Goal: Check status: Check status

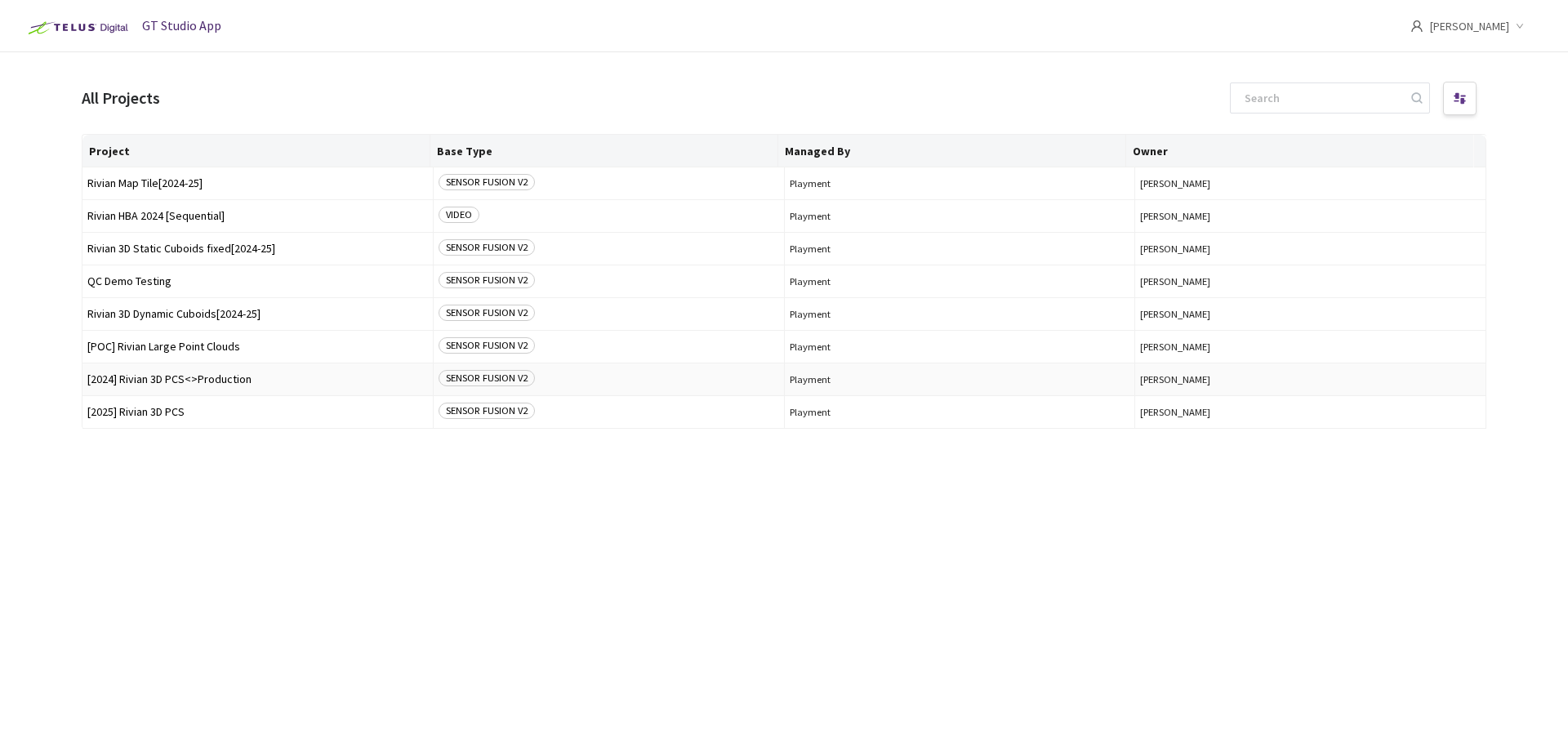
click at [212, 378] on span "[2024] Rivian 3D PCS<>Production" at bounding box center [258, 379] width 341 height 12
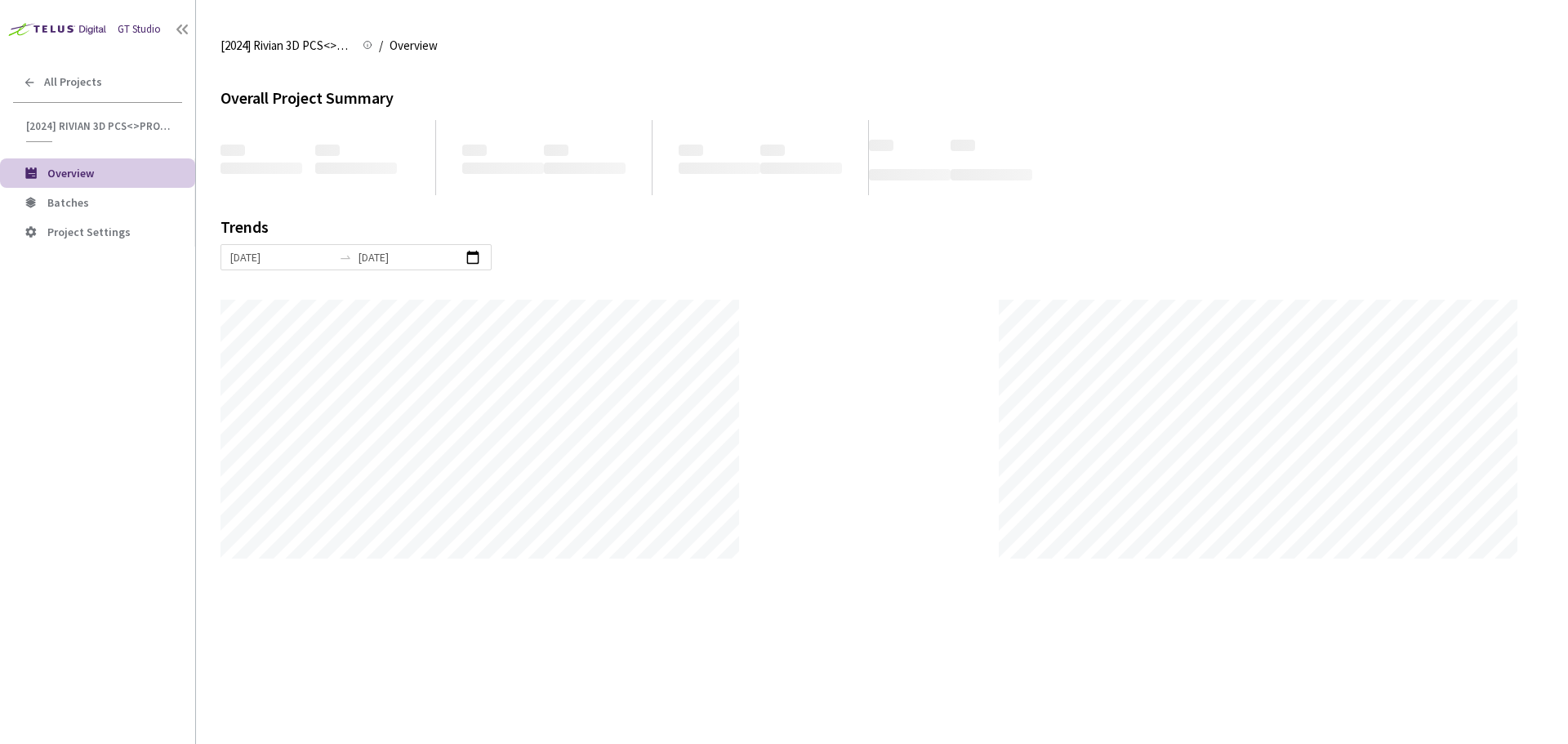
scroll to position [744, 1568]
click at [125, 212] on li "Batches" at bounding box center [98, 203] width 195 height 30
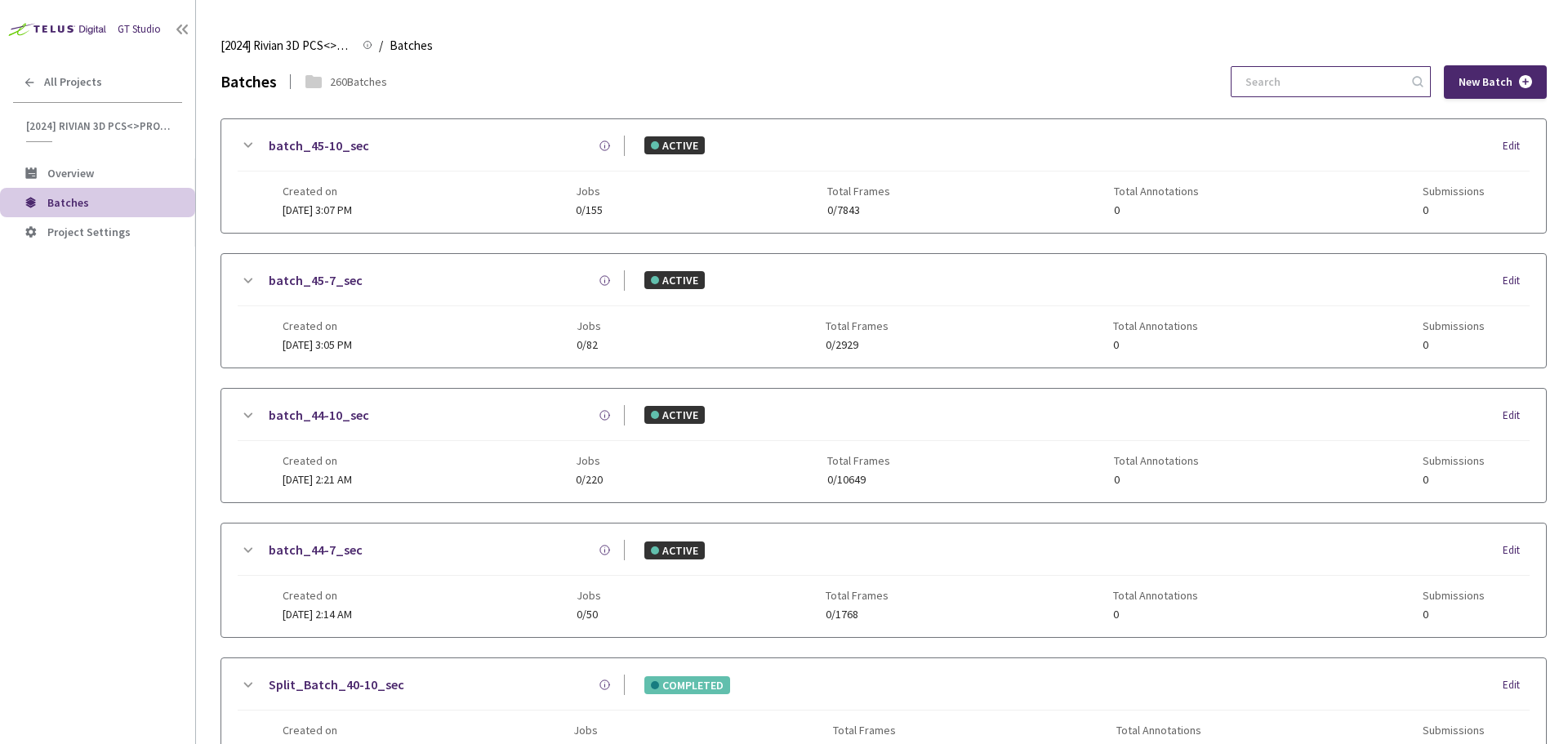
click at [1357, 88] on input at bounding box center [1322, 82] width 174 height 30
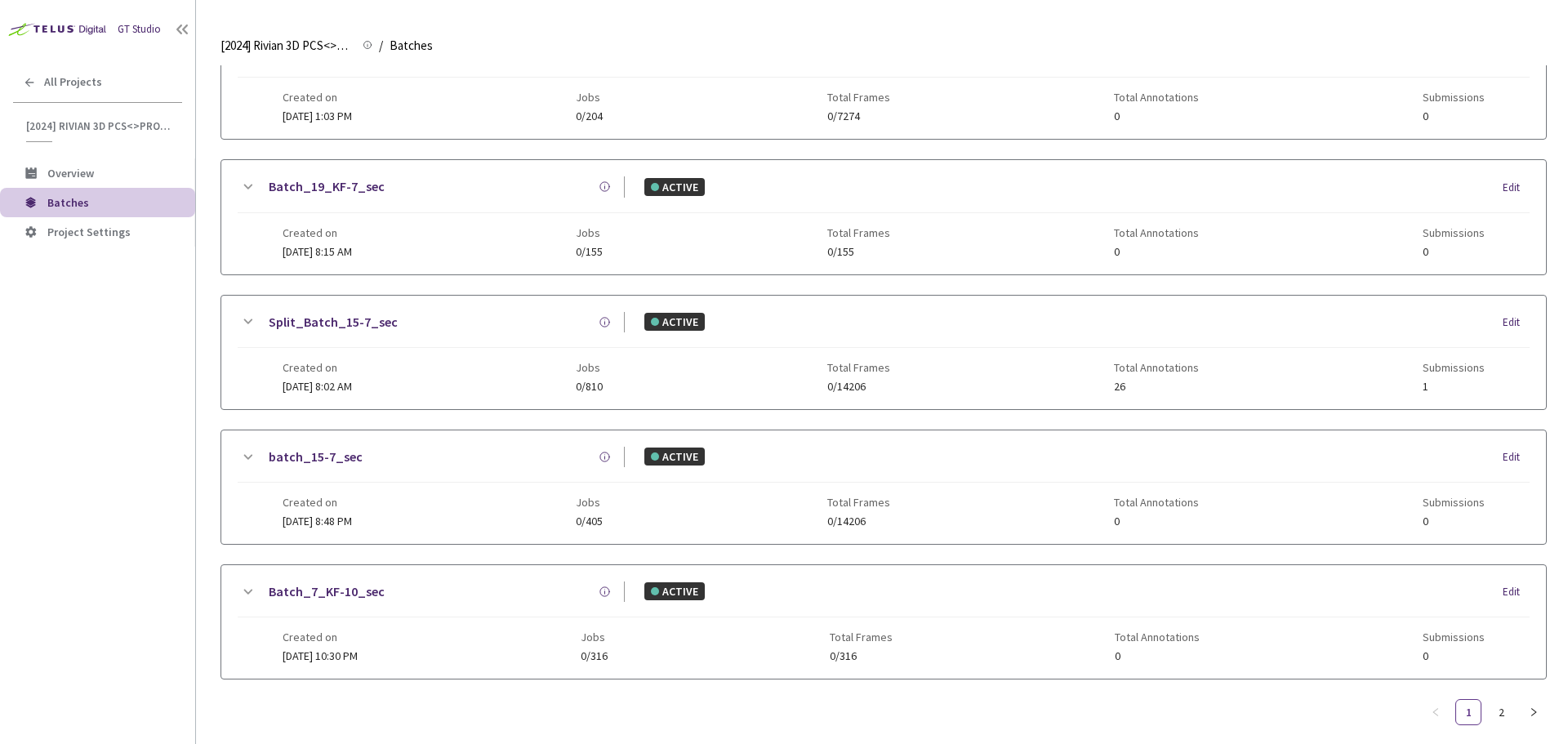
scroll to position [786, 0]
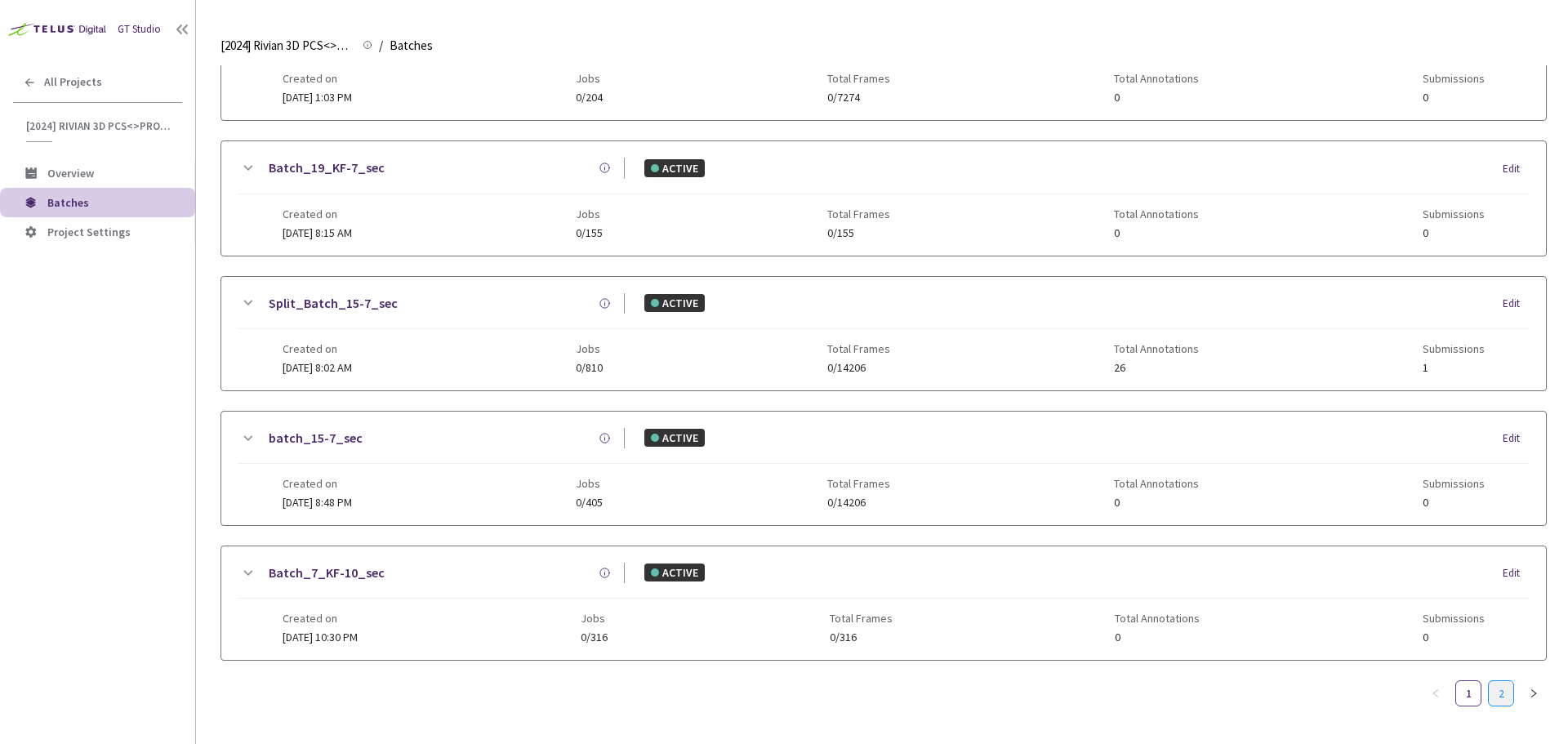
type input "5-7"
click at [1494, 694] on link "2" at bounding box center [1500, 693] width 25 height 25
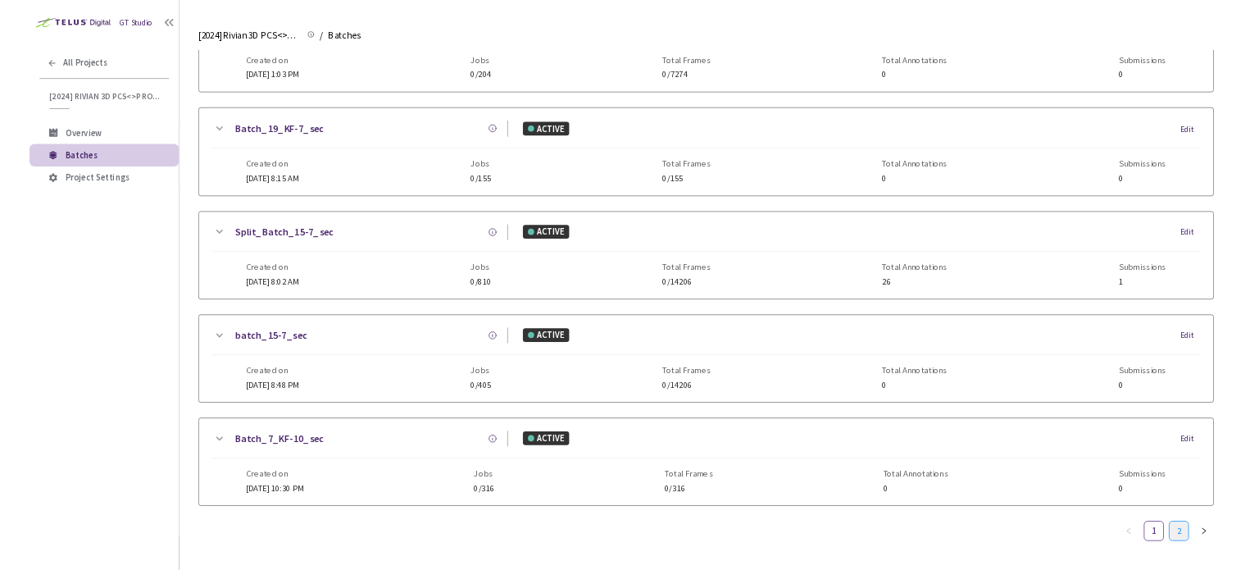
scroll to position [0, 0]
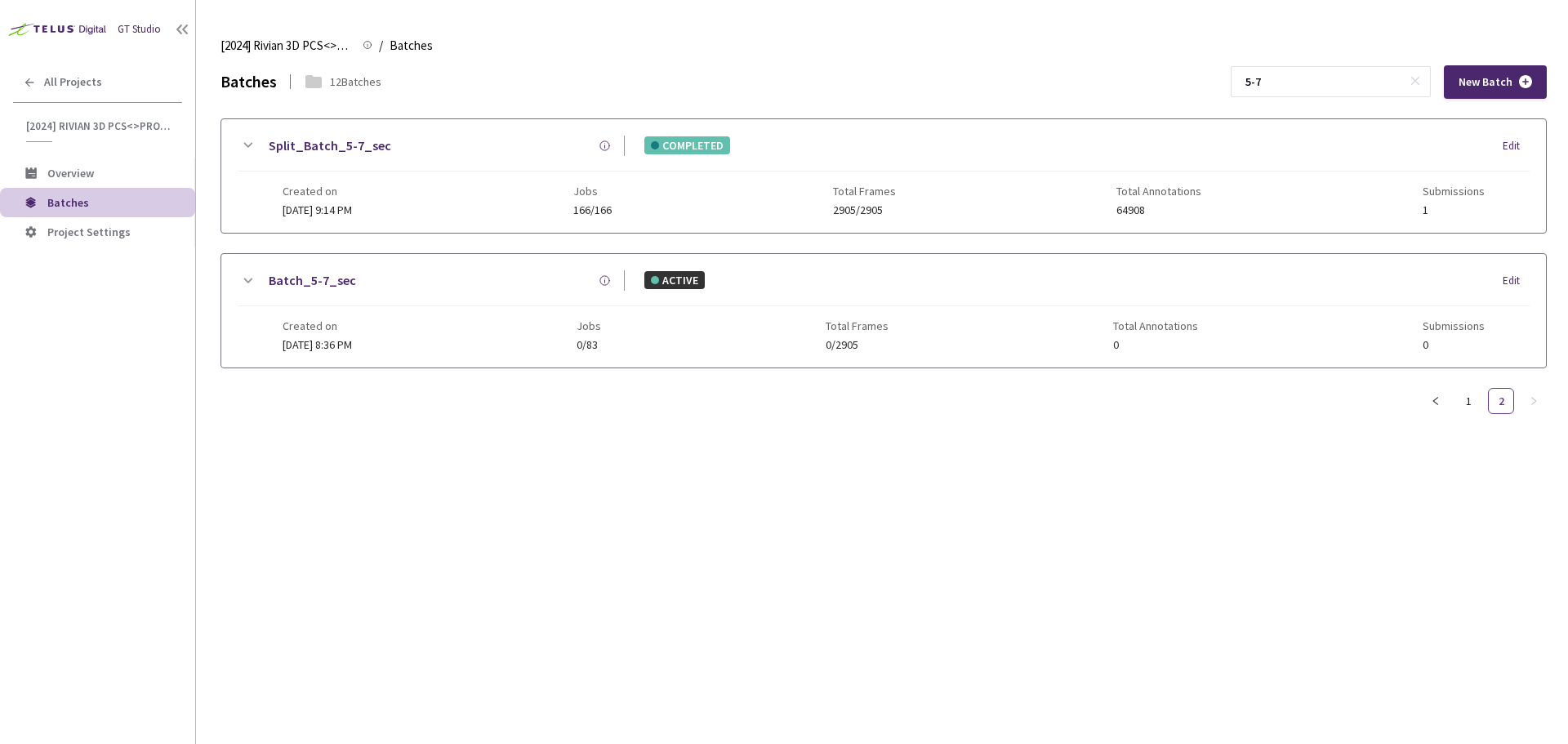
click at [326, 140] on link "Split_Batch_5-7_sec" at bounding box center [330, 145] width 123 height 20
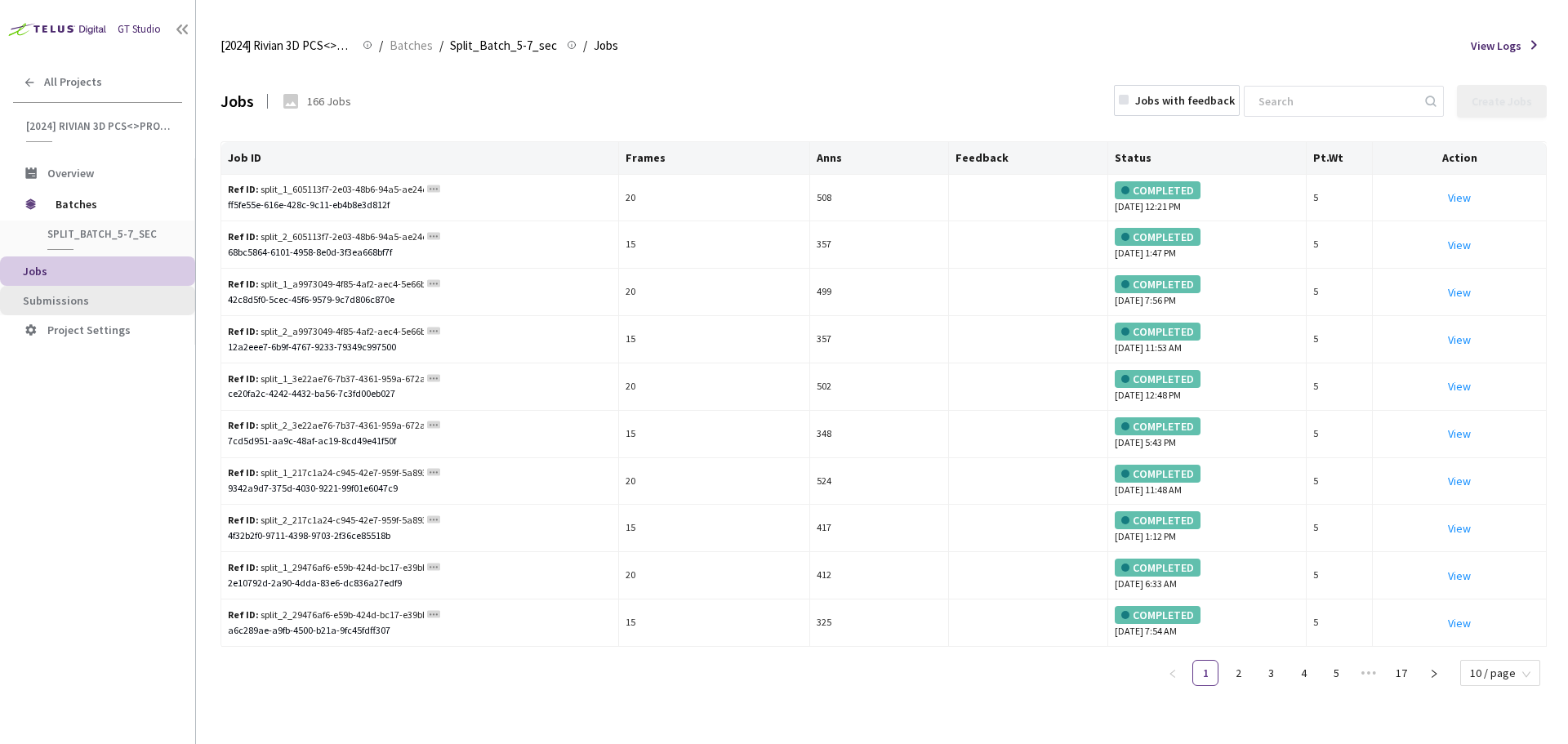
click at [112, 292] on li "Submissions" at bounding box center [98, 301] width 195 height 30
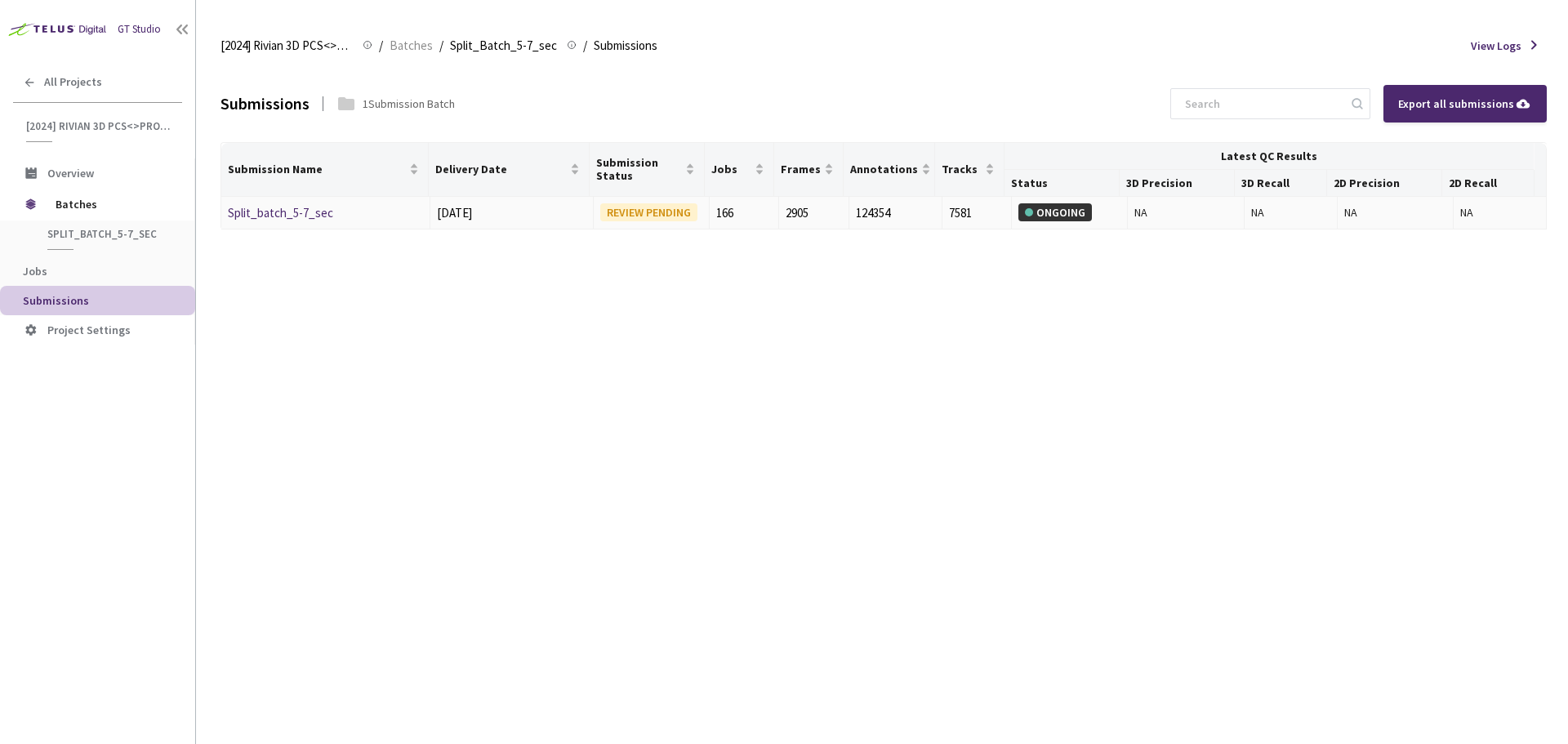
click at [312, 213] on link "Split_batch_5-7_sec" at bounding box center [281, 213] width 106 height 16
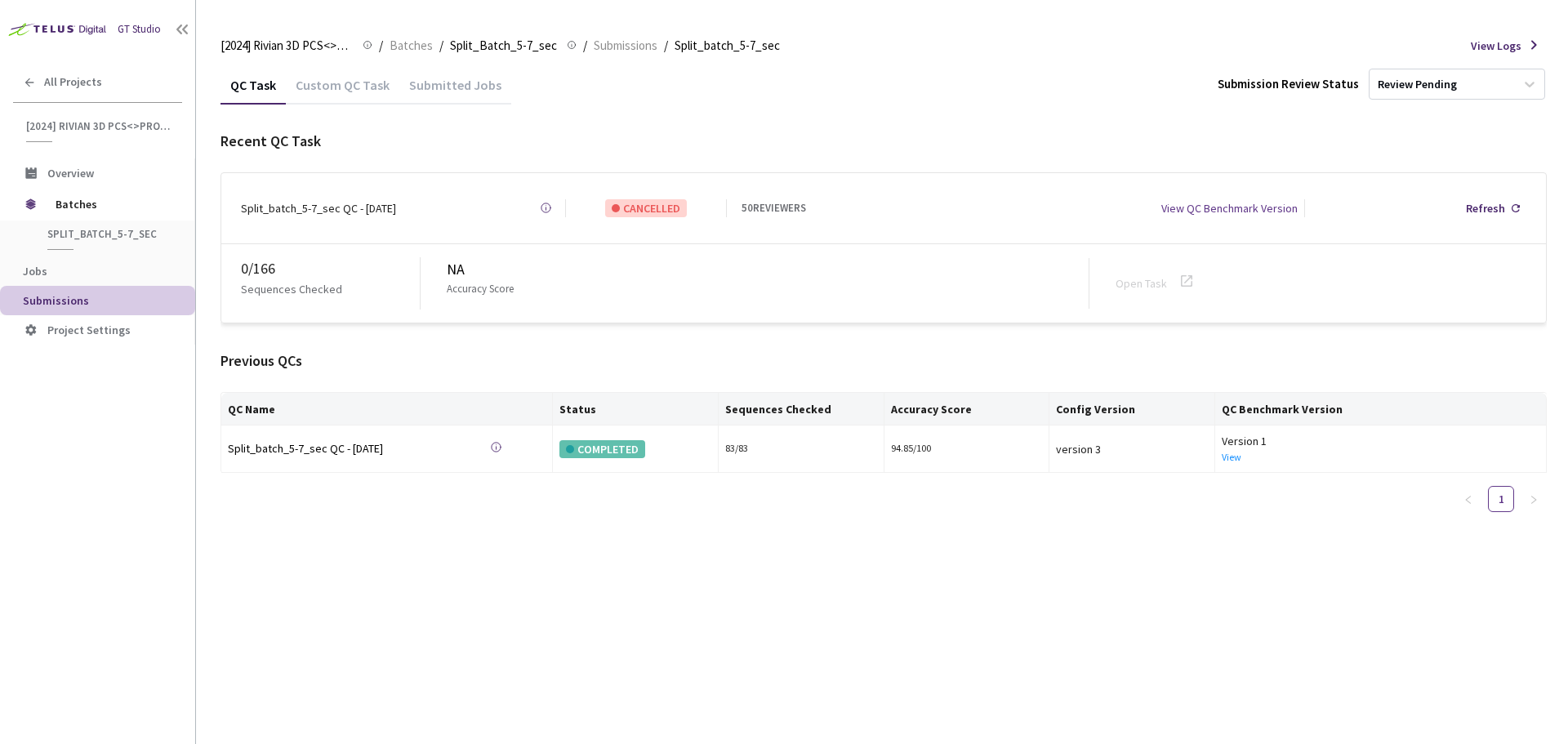
click at [324, 92] on div "Custom QC Task" at bounding box center [343, 91] width 114 height 28
